Goal: Information Seeking & Learning: Learn about a topic

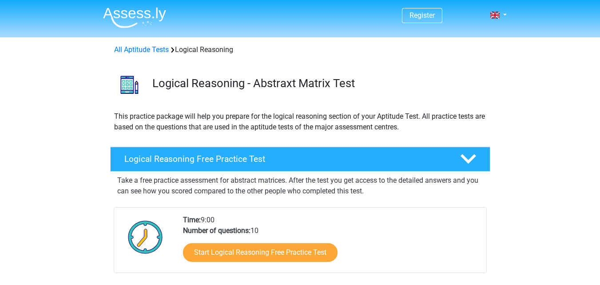
scroll to position [133, 0]
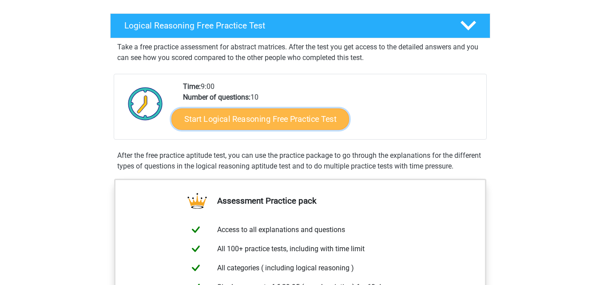
click at [313, 121] on link "Start Logical Reasoning Free Practice Test" at bounding box center [260, 118] width 178 height 21
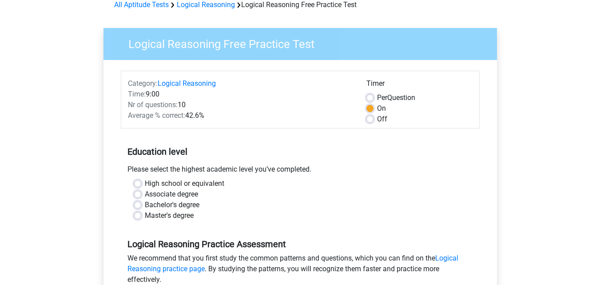
scroll to position [44, 0]
click at [145, 194] on label "Associate degree" at bounding box center [171, 194] width 53 height 11
click at [138, 194] on input "Associate degree" at bounding box center [137, 193] width 7 height 9
radio input "true"
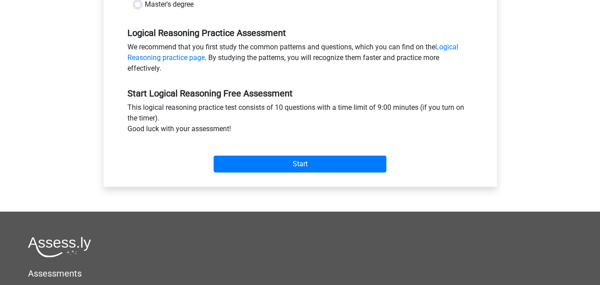
scroll to position [266, 0]
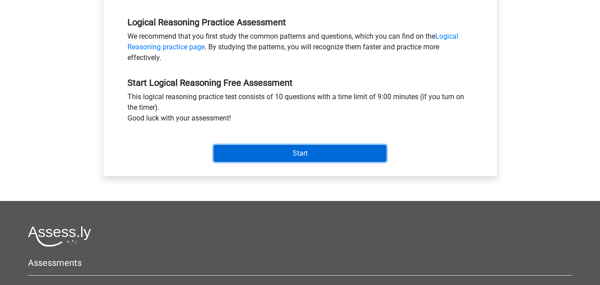
click at [273, 151] on input "Start" at bounding box center [300, 153] width 173 height 17
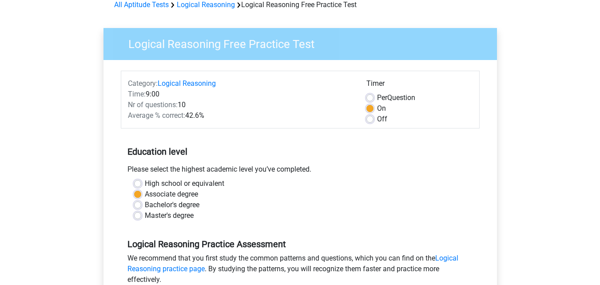
scroll to position [44, 0]
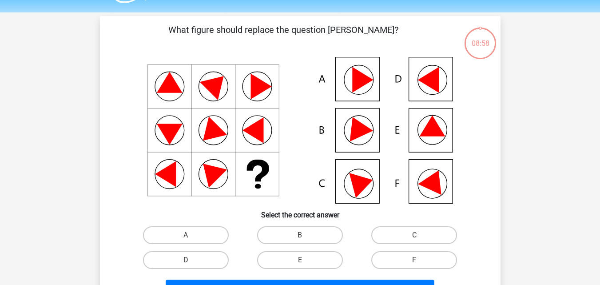
scroll to position [44, 0]
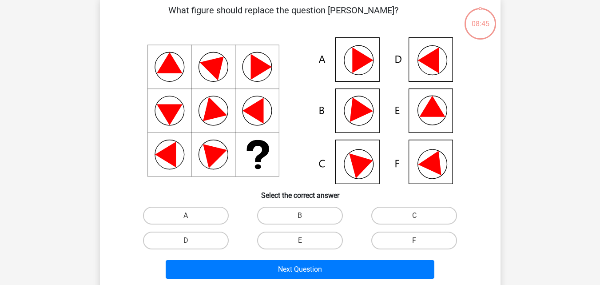
click at [440, 114] on icon at bounding box center [432, 106] width 26 height 21
click at [422, 118] on icon at bounding box center [300, 110] width 358 height 147
click at [421, 121] on icon at bounding box center [300, 110] width 358 height 147
click at [314, 244] on label "E" at bounding box center [300, 240] width 86 height 18
click at [305, 244] on input "E" at bounding box center [303, 243] width 6 height 6
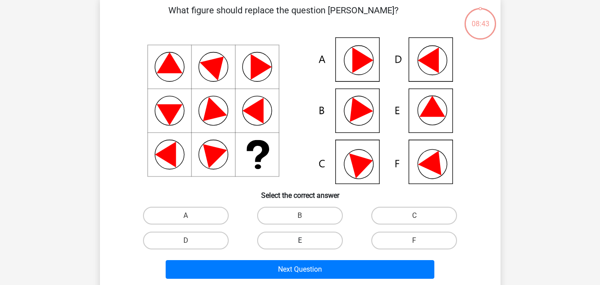
radio input "true"
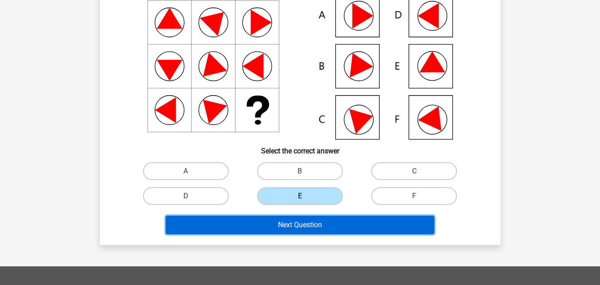
click at [315, 227] on button "Next Question" at bounding box center [300, 224] width 269 height 19
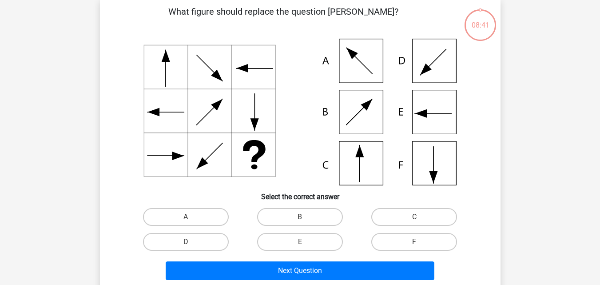
scroll to position [41, 0]
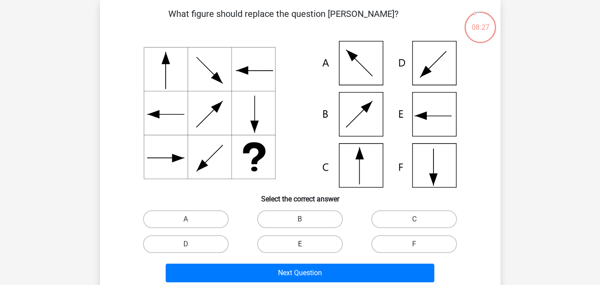
drag, startPoint x: 307, startPoint y: 242, endPoint x: 308, endPoint y: 246, distance: 5.0
click at [307, 242] on label "E" at bounding box center [300, 244] width 86 height 18
click at [305, 244] on input "E" at bounding box center [303, 247] width 6 height 6
radio input "true"
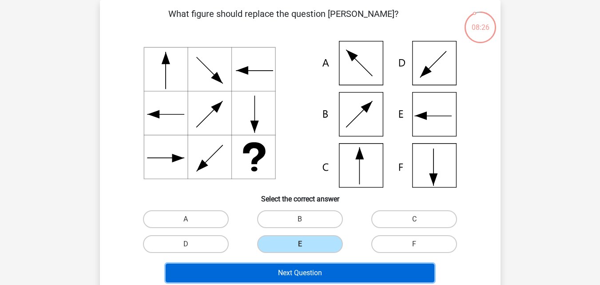
click at [319, 270] on button "Next Question" at bounding box center [300, 272] width 269 height 19
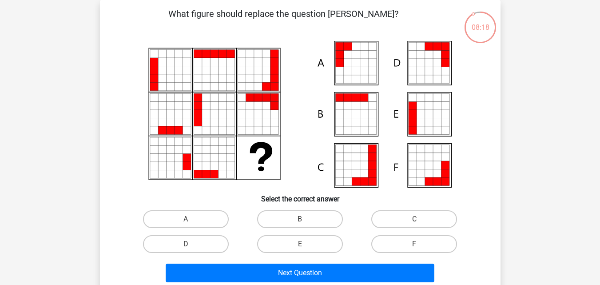
click at [352, 174] on icon at bounding box center [356, 173] width 8 height 8
drag, startPoint x: 388, startPoint y: 215, endPoint x: 384, endPoint y: 224, distance: 9.6
click at [388, 215] on label "C" at bounding box center [414, 219] width 86 height 18
click at [414, 219] on input "C" at bounding box center [417, 222] width 6 height 6
radio input "true"
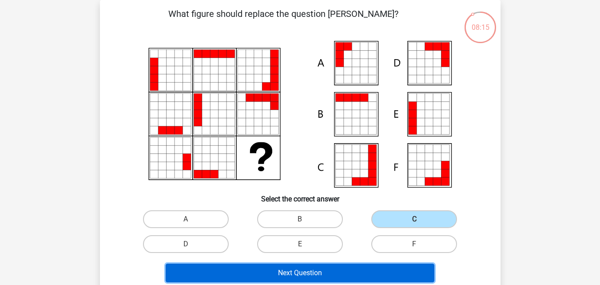
click at [348, 272] on button "Next Question" at bounding box center [300, 272] width 269 height 19
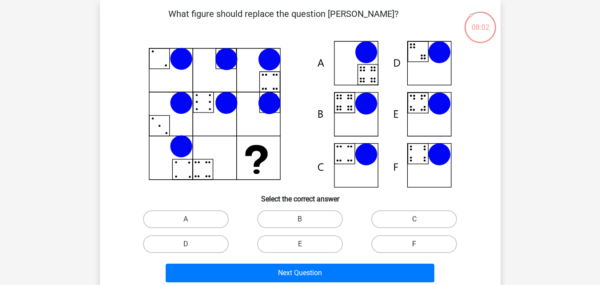
click at [394, 243] on label "F" at bounding box center [414, 244] width 86 height 18
click at [414, 244] on input "F" at bounding box center [417, 247] width 6 height 6
radio input "true"
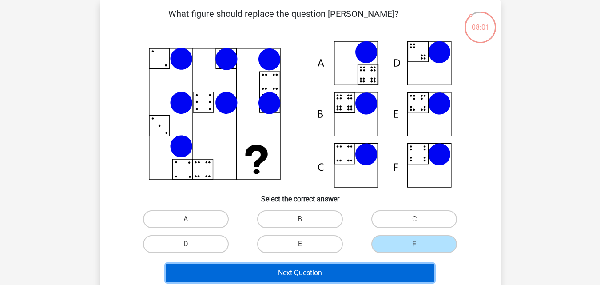
click at [297, 270] on button "Next Question" at bounding box center [300, 272] width 269 height 19
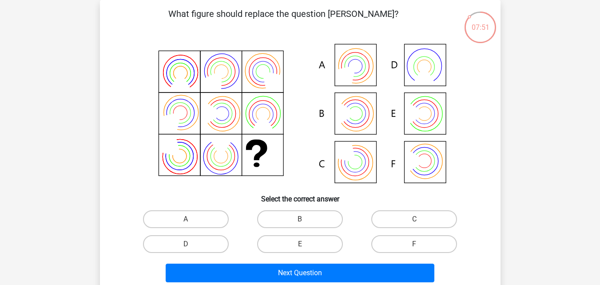
click at [421, 164] on icon at bounding box center [300, 114] width 358 height 147
click at [401, 241] on label "F" at bounding box center [414, 244] width 86 height 18
click at [414, 244] on input "F" at bounding box center [417, 247] width 6 height 6
radio input "true"
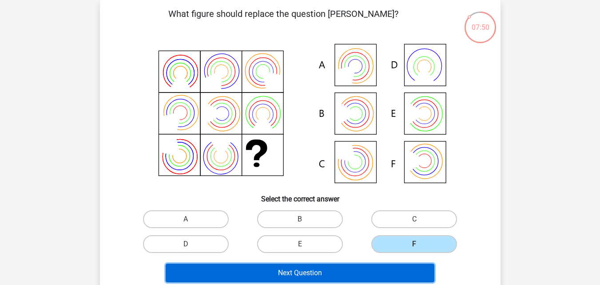
click at [354, 270] on button "Next Question" at bounding box center [300, 272] width 269 height 19
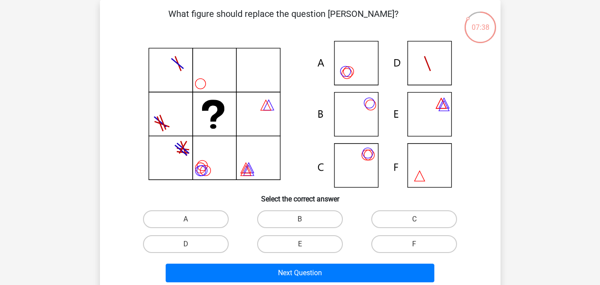
click at [364, 159] on icon at bounding box center [366, 155] width 10 height 10
click at [408, 216] on label "C" at bounding box center [414, 219] width 86 height 18
click at [414, 219] on input "C" at bounding box center [417, 222] width 6 height 6
radio input "true"
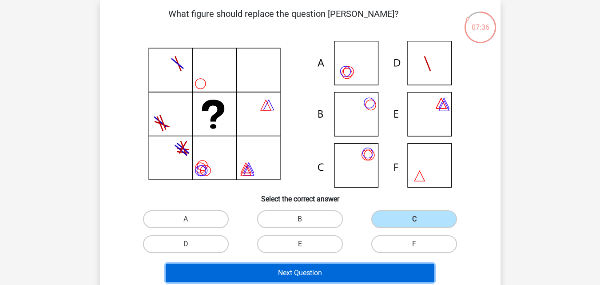
click at [357, 269] on button "Next Question" at bounding box center [300, 272] width 269 height 19
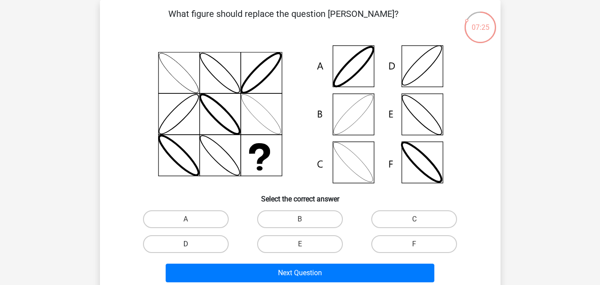
click at [204, 243] on label "D" at bounding box center [186, 244] width 86 height 18
click at [191, 244] on input "D" at bounding box center [189, 247] width 6 height 6
radio input "true"
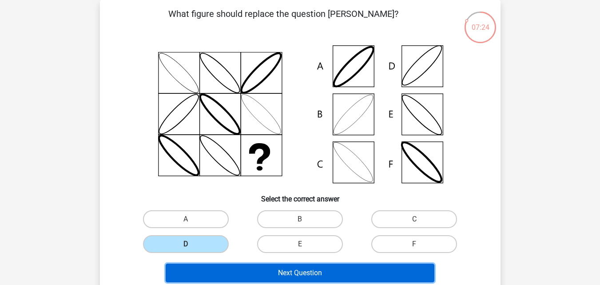
click at [294, 272] on button "Next Question" at bounding box center [300, 272] width 269 height 19
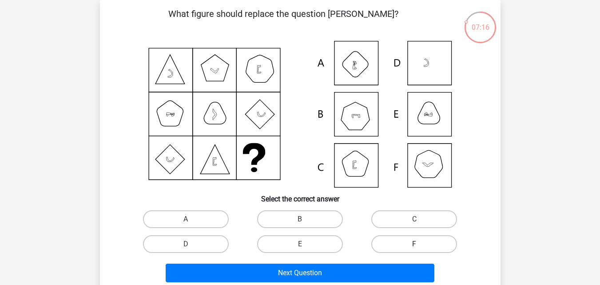
drag, startPoint x: 412, startPoint y: 243, endPoint x: 408, endPoint y: 247, distance: 5.7
click at [412, 243] on label "F" at bounding box center [414, 244] width 86 height 18
click at [414, 244] on input "F" at bounding box center [417, 247] width 6 height 6
radio input "true"
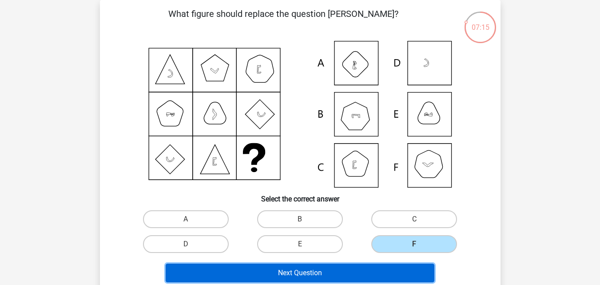
click at [341, 275] on button "Next Question" at bounding box center [300, 272] width 269 height 19
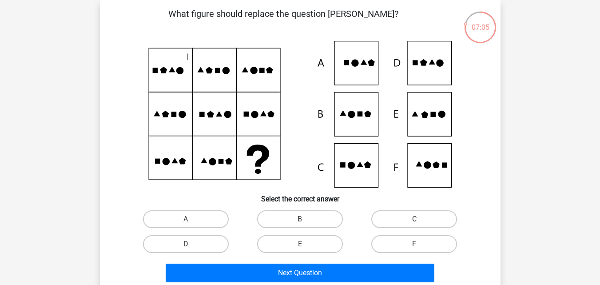
click at [388, 223] on label "C" at bounding box center [414, 219] width 86 height 18
click at [414, 223] on input "C" at bounding box center [417, 222] width 6 height 6
radio input "true"
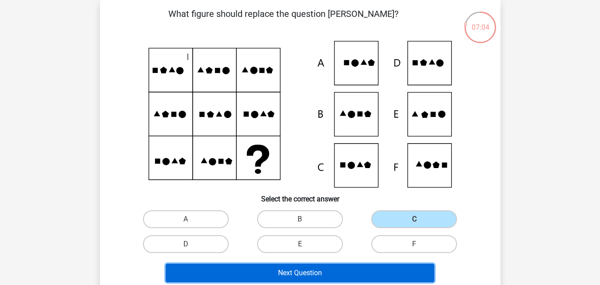
click at [358, 267] on button "Next Question" at bounding box center [300, 272] width 269 height 19
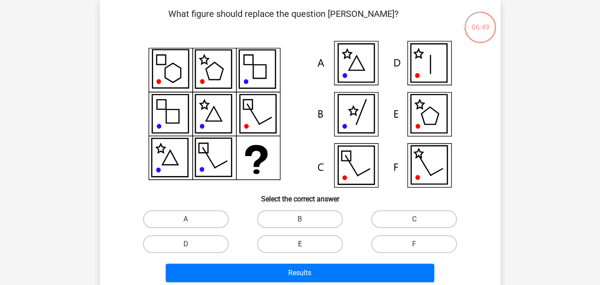
click at [294, 243] on label "E" at bounding box center [300, 244] width 86 height 18
click at [300, 244] on input "E" at bounding box center [303, 247] width 6 height 6
radio input "true"
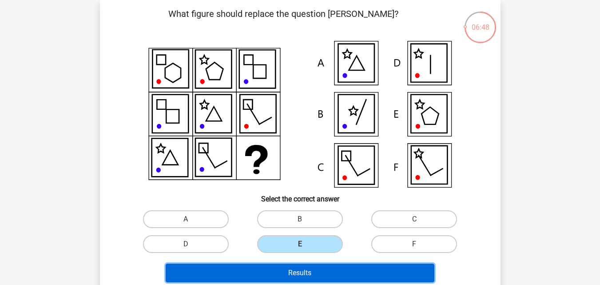
click at [302, 269] on button "Results" at bounding box center [300, 272] width 269 height 19
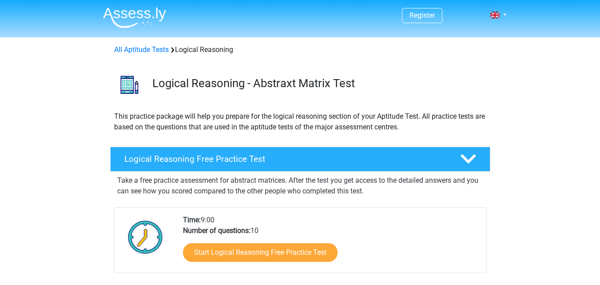
scroll to position [133, 0]
